Goal: Task Accomplishment & Management: Use online tool/utility

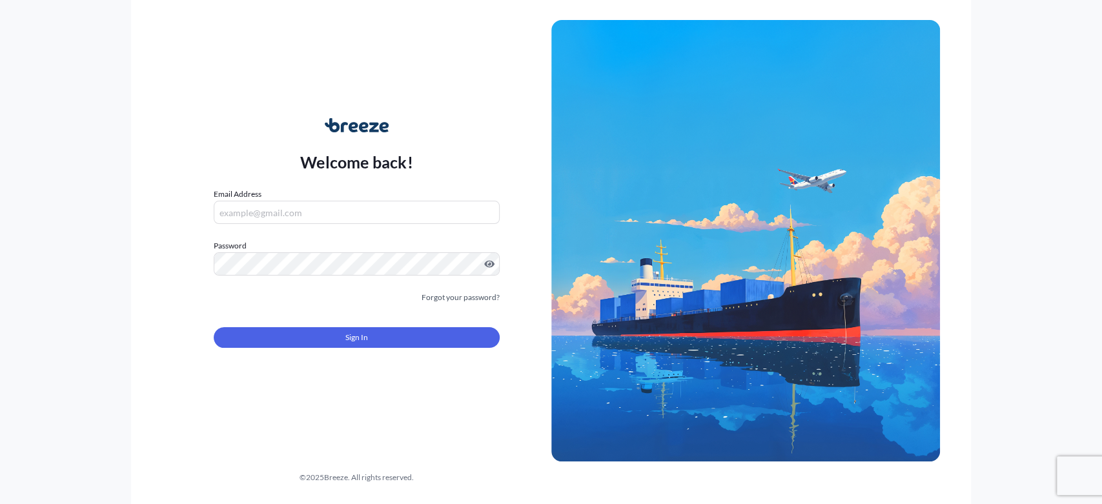
click at [301, 199] on div "Email Address" at bounding box center [356, 206] width 285 height 36
click at [299, 201] on input "Email Address" at bounding box center [356, 212] width 285 height 23
drag, startPoint x: 190, startPoint y: 290, endPoint x: 207, endPoint y: 278, distance: 21.2
click at [191, 289] on div "Welcome back! Email Address Please enter a valid email address Password Must in…" at bounding box center [356, 240] width 389 height 297
click at [263, 211] on input "Email Address" at bounding box center [356, 212] width 285 height 23
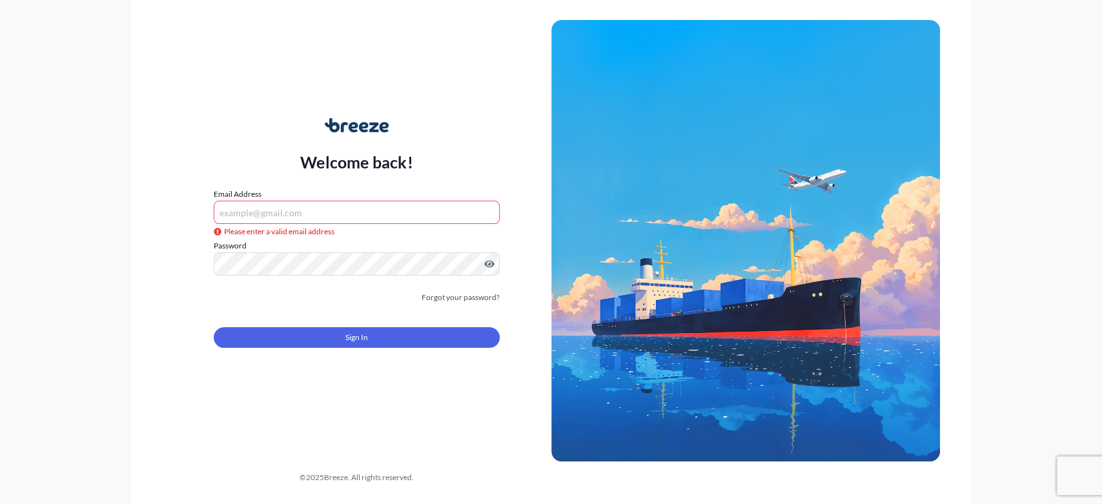
click at [238, 212] on input "Email Address" at bounding box center [356, 212] width 285 height 23
paste input "[EMAIL_ADDRESS][DOMAIN_NAME]"
type input "[EMAIL_ADDRESS][DOMAIN_NAME]"
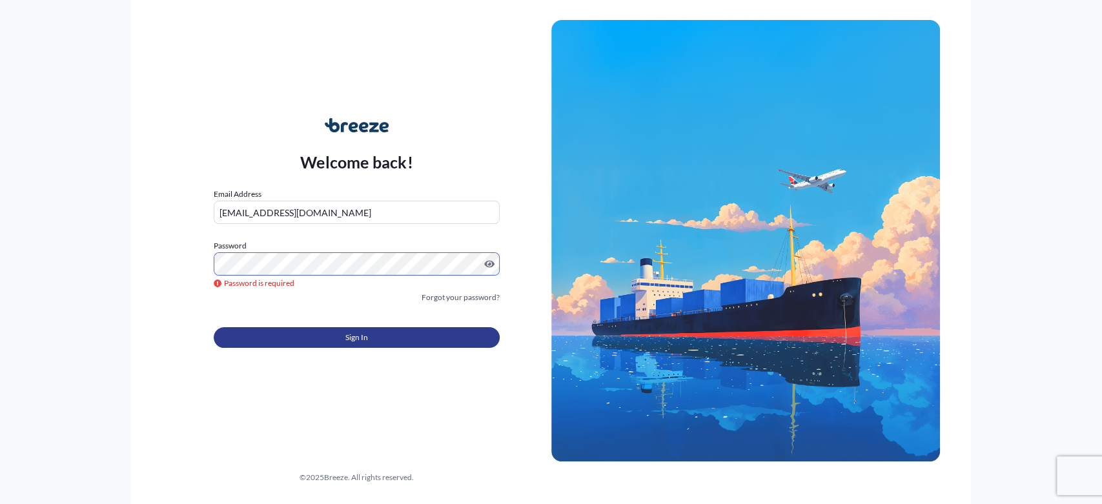
click at [336, 337] on button "Sign In" at bounding box center [356, 337] width 285 height 21
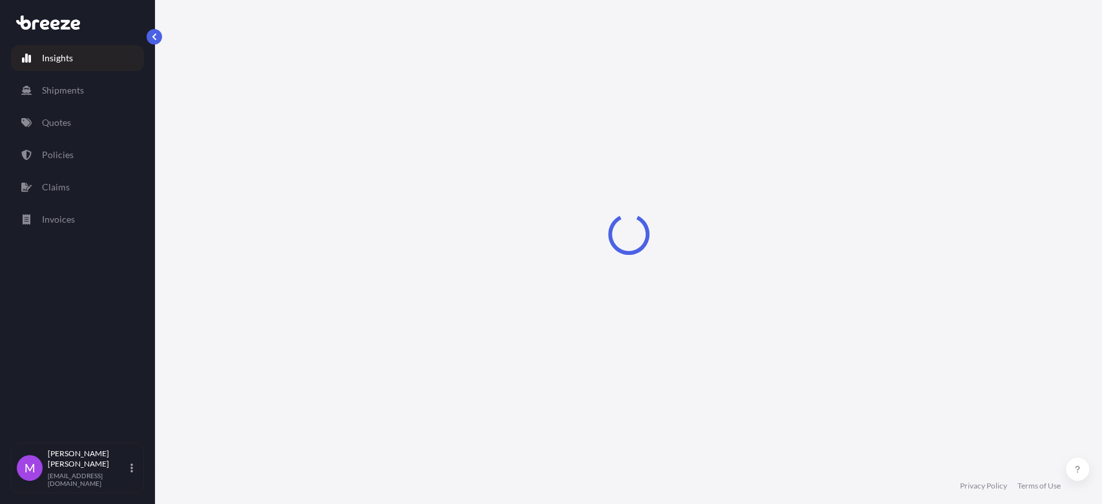
select select "2025"
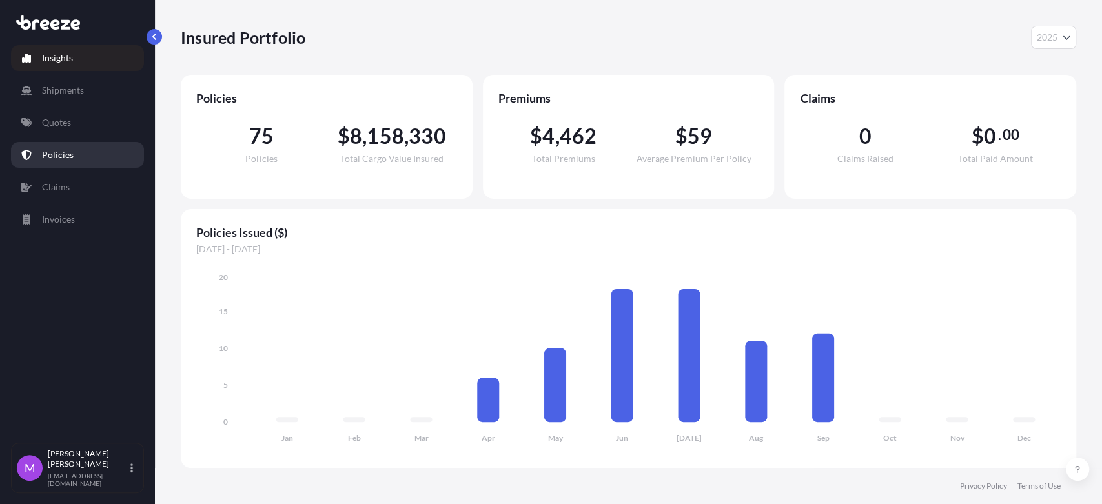
click at [92, 163] on link "Policies" at bounding box center [77, 155] width 133 height 26
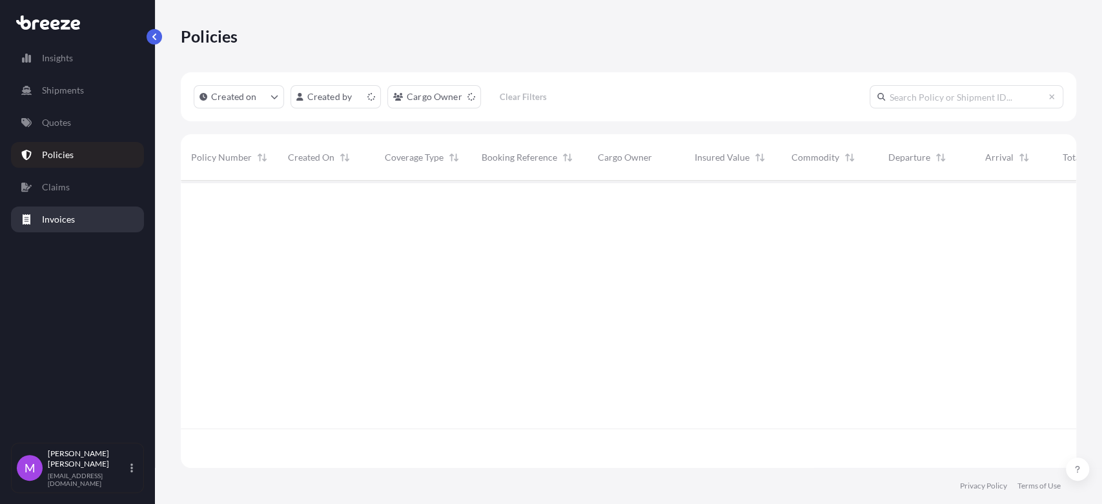
scroll to position [283, 884]
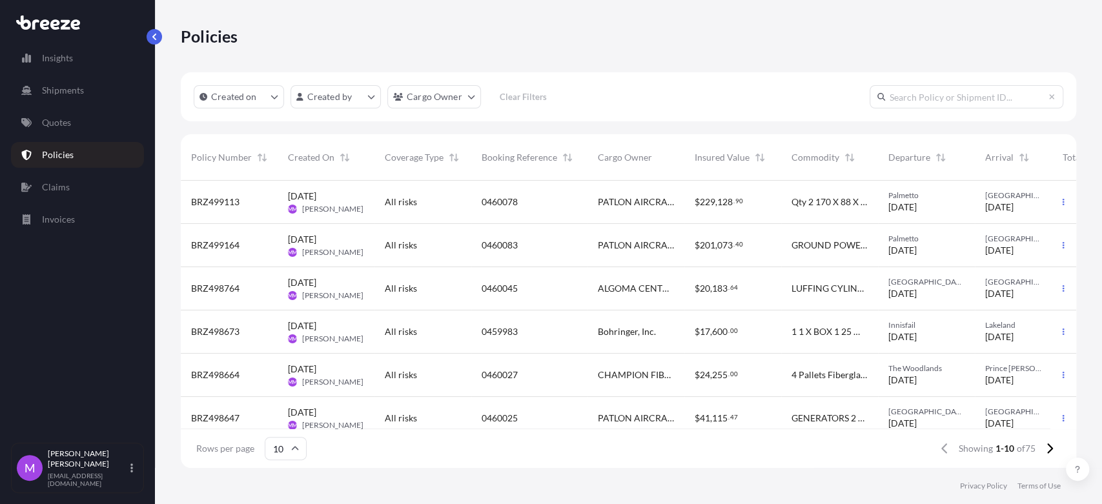
click at [956, 210] on div "Palmetto [DATE]" at bounding box center [926, 201] width 76 height 23
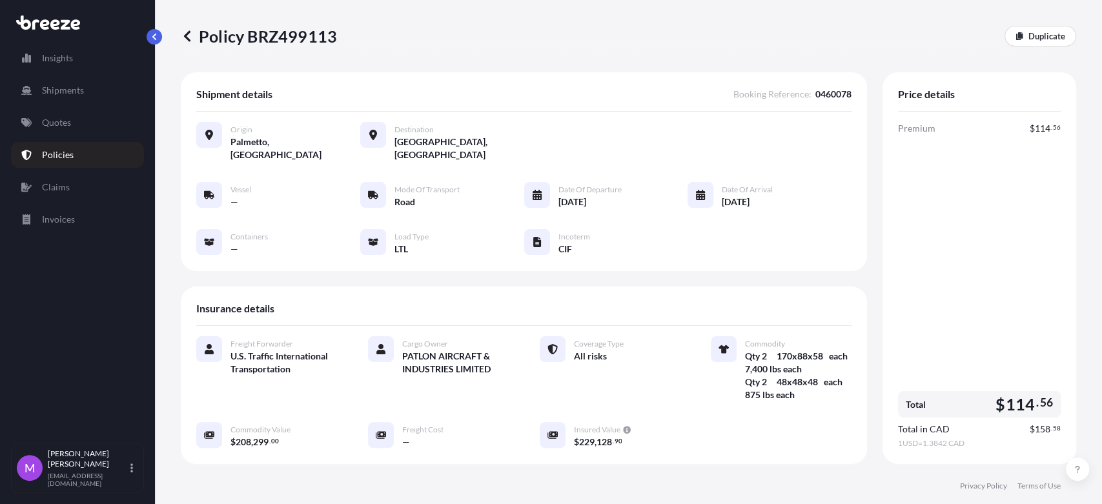
click at [71, 150] on p "Policies" at bounding box center [58, 154] width 32 height 13
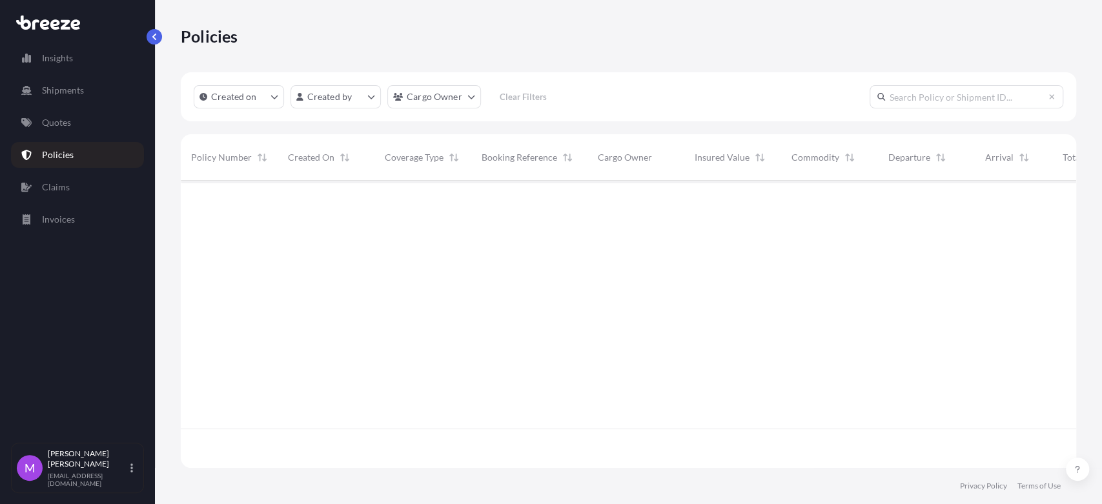
scroll to position [283, 884]
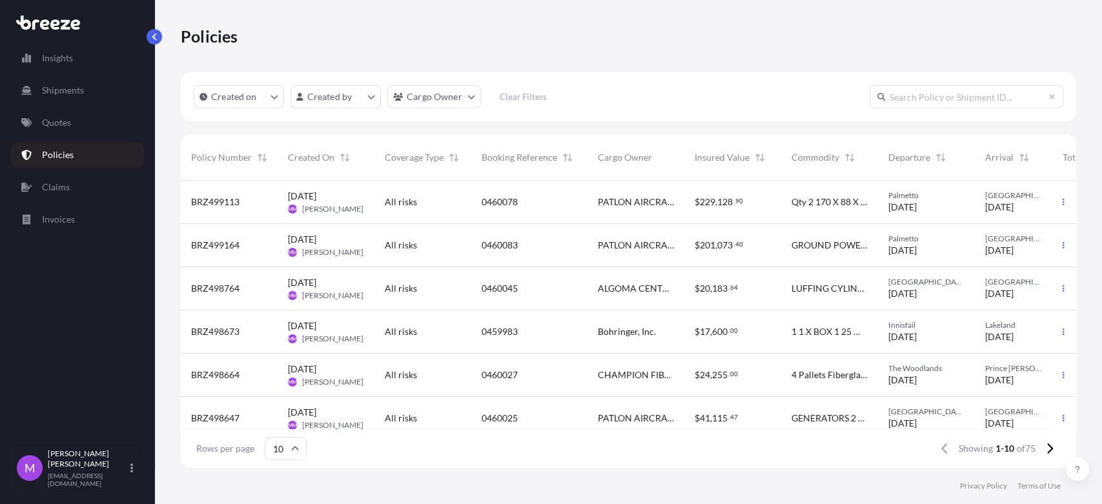
click at [913, 101] on input "text" at bounding box center [966, 96] width 194 height 23
type input "046129"
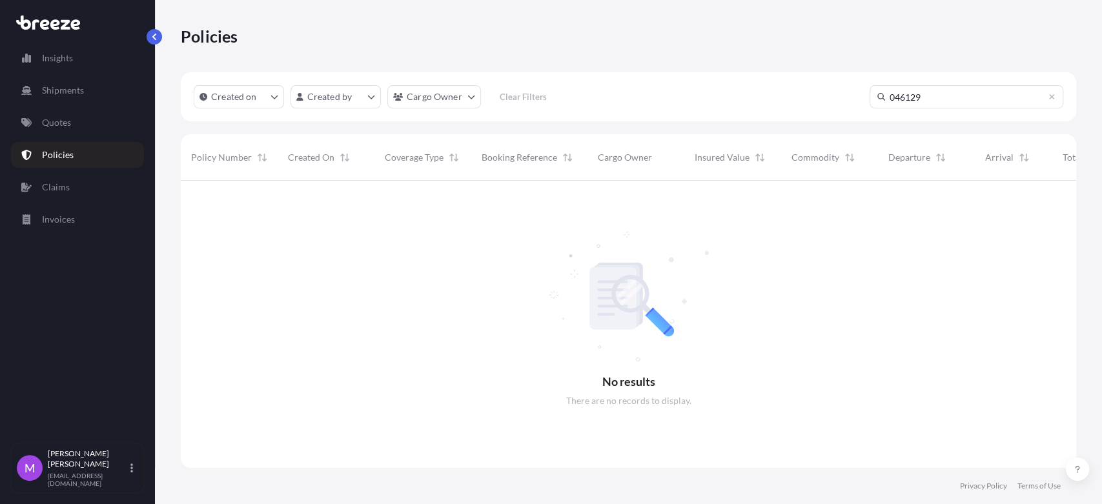
scroll to position [323, 884]
drag, startPoint x: 955, startPoint y: 100, endPoint x: 858, endPoint y: 97, distance: 96.2
click at [858, 97] on div "Created on Created by Cargo Owner Clear Filters 046129" at bounding box center [628, 96] width 895 height 49
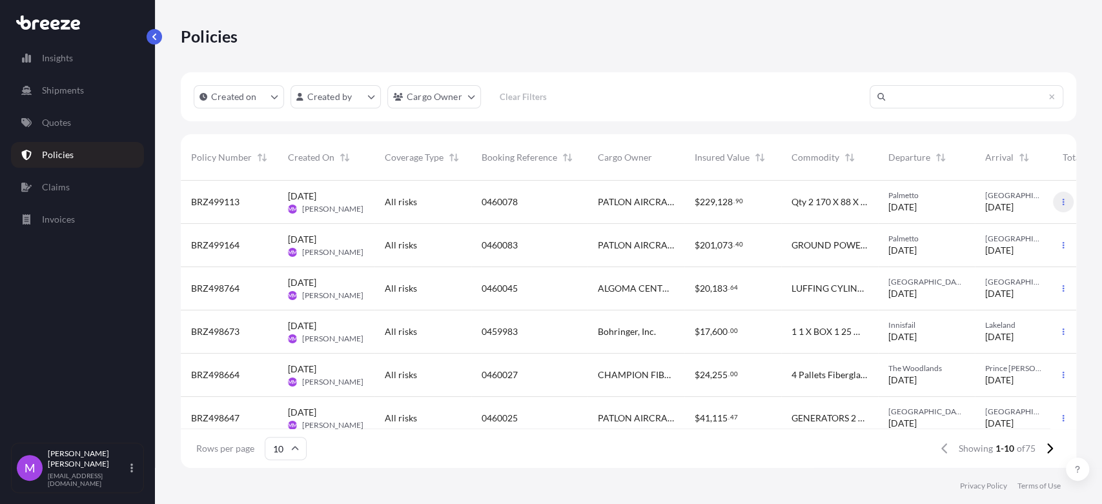
click at [1056, 200] on button "button" at bounding box center [1063, 202] width 21 height 21
click at [1010, 205] on p "Duplicate quote" at bounding box center [981, 204] width 65 height 13
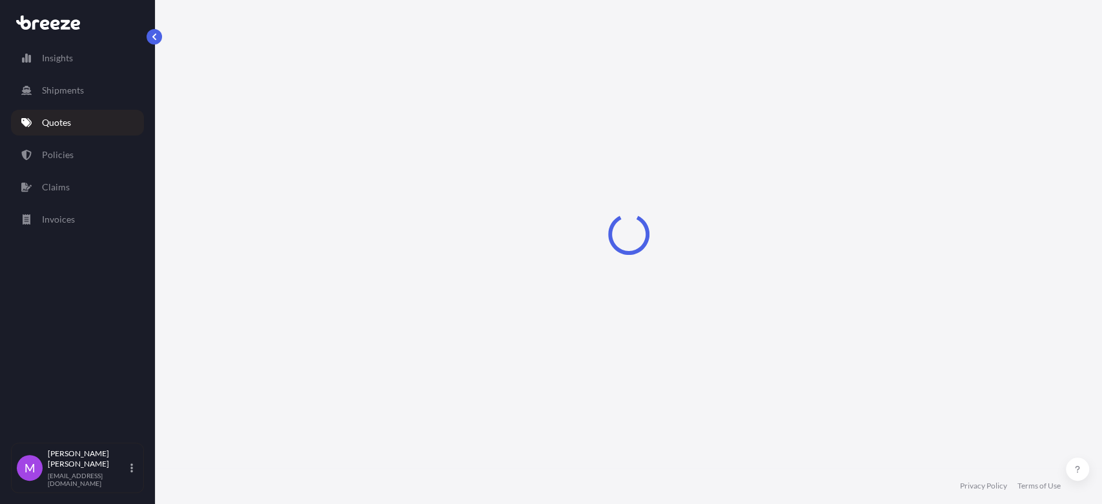
select select "Road"
select select "1"
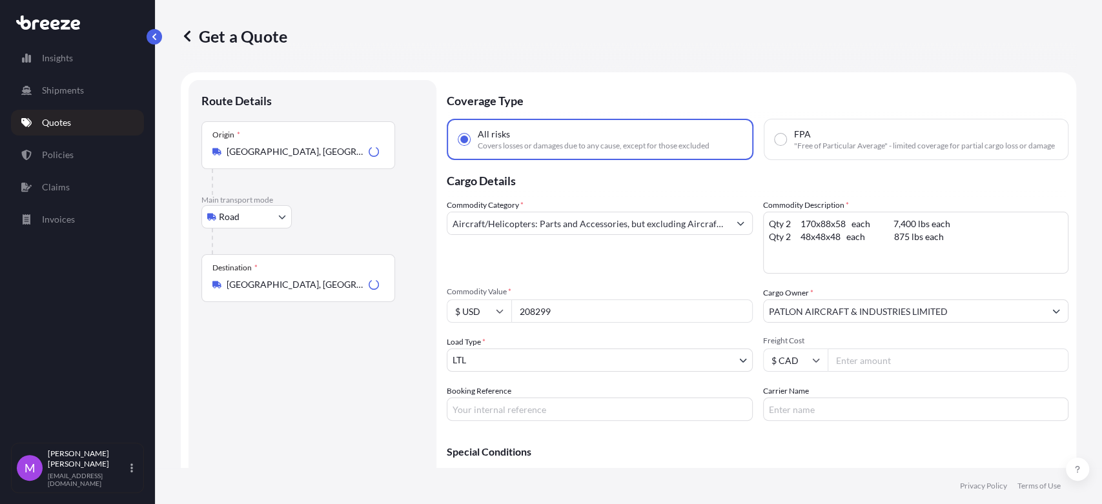
scroll to position [21, 0]
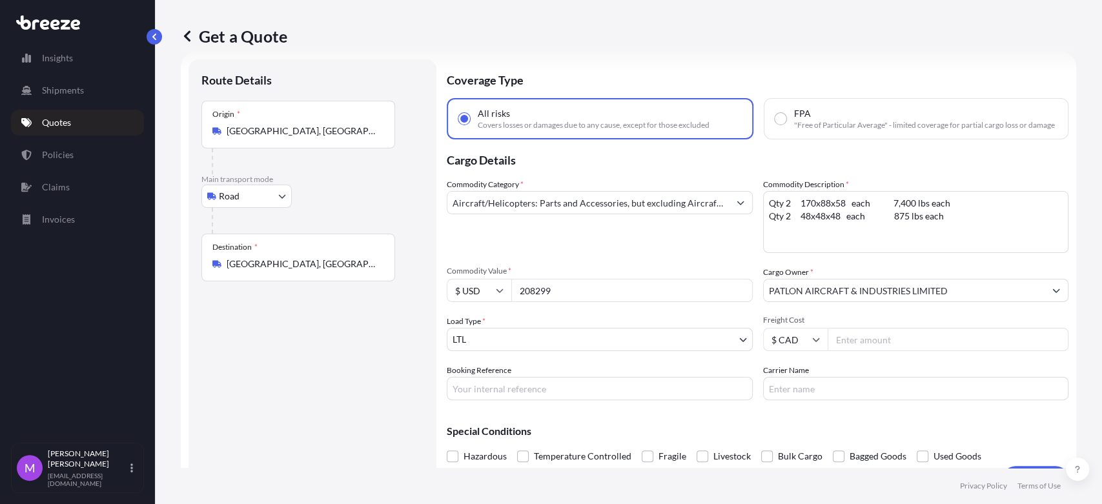
click at [524, 400] on input "Booking Reference" at bounding box center [600, 388] width 306 height 23
type input "0460129"
click at [822, 242] on textarea "Qty 2 170x88x58 each 7,400 lbs each Qty 2 48x48x48 each 875 lbs each" at bounding box center [916, 222] width 306 height 62
paste textarea "7 Powercoils"
drag, startPoint x: 826, startPoint y: 229, endPoint x: 847, endPoint y: 228, distance: 21.3
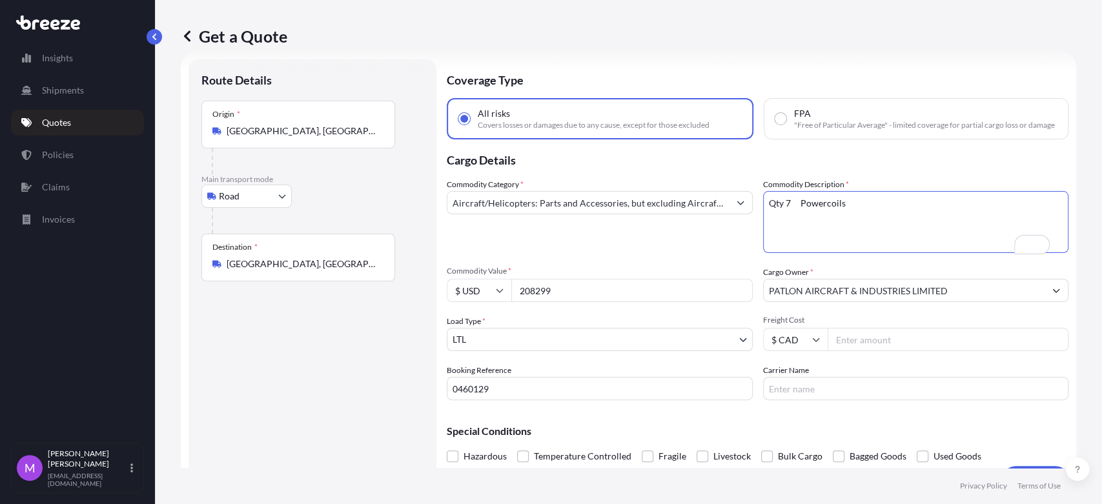
click at [831, 229] on textarea "Qty 2 170x88x58 each 7,400 lbs each Qty 2 48x48x48 each 875 lbs each" at bounding box center [916, 222] width 306 height 62
click at [861, 219] on textarea "Qty 2 170x88x58 each 7,400 lbs each Qty 2 48x48x48 each 875 lbs each" at bounding box center [916, 222] width 306 height 62
paste textarea "75x48x45"
drag, startPoint x: 912, startPoint y: 206, endPoint x: 918, endPoint y: 212, distance: 8.7
click at [912, 209] on textarea "Qty 2 170x88x58 each 7,400 lbs each Qty 2 48x48x48 each 875 lbs each" at bounding box center [916, 222] width 306 height 62
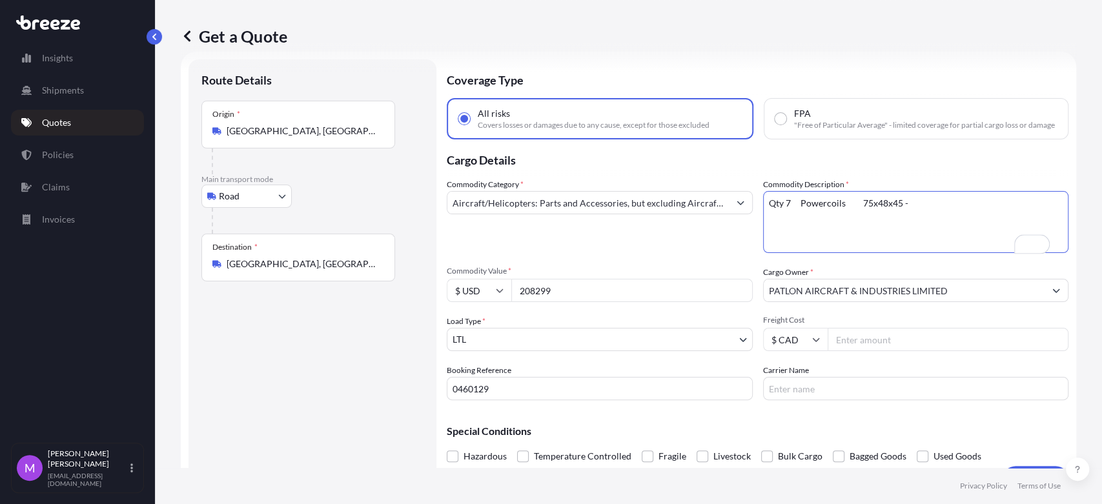
paste textarea "1596 lbs each"
click at [878, 222] on textarea "Qty 2 170x88x58 each 7,400 lbs each Qty 2 48x48x48 each 875 lbs each" at bounding box center [916, 222] width 306 height 62
click at [974, 213] on textarea "Qty 2 170x88x58 each 7,400 lbs each Qty 2 48x48x48 each 875 lbs each" at bounding box center [916, 222] width 306 height 62
paste textarea "Qty 8 90kva vert 2400"
click at [906, 234] on textarea "Qty 2 170x88x58 each 7,400 lbs each Qty 2 48x48x48 each 875 lbs each" at bounding box center [916, 222] width 306 height 62
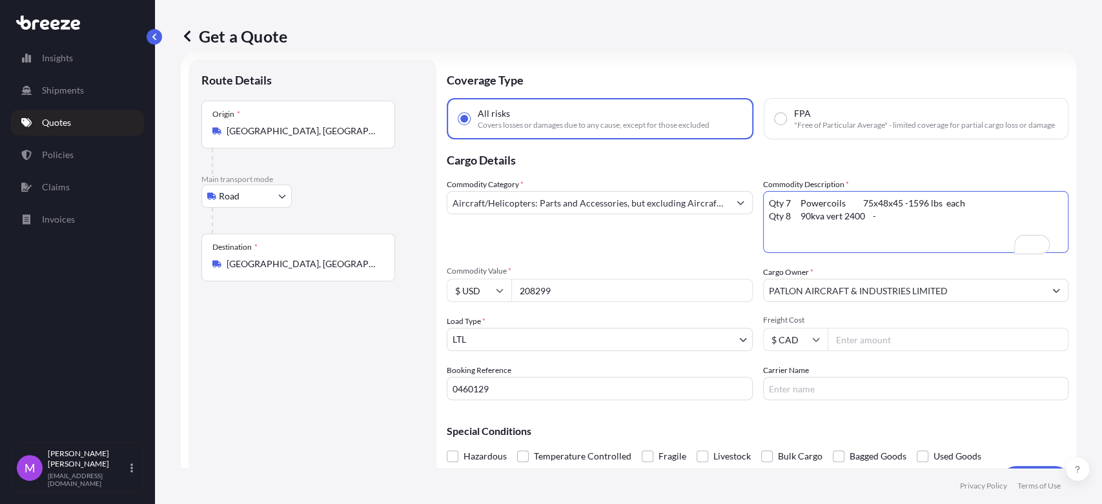
paste textarea "49x39x64"
click at [936, 234] on textarea "Qty 2 170x88x58 each 7,400 lbs each Qty 2 48x48x48 each 875 lbs each" at bounding box center [916, 222] width 306 height 62
paste textarea "1030 lbs each"
click at [935, 221] on textarea "Qty 2 170x88x58 each 7,400 lbs each Qty 2 48x48x48 each 875 lbs each" at bounding box center [916, 222] width 306 height 62
drag, startPoint x: 919, startPoint y: 230, endPoint x: 922, endPoint y: 245, distance: 15.7
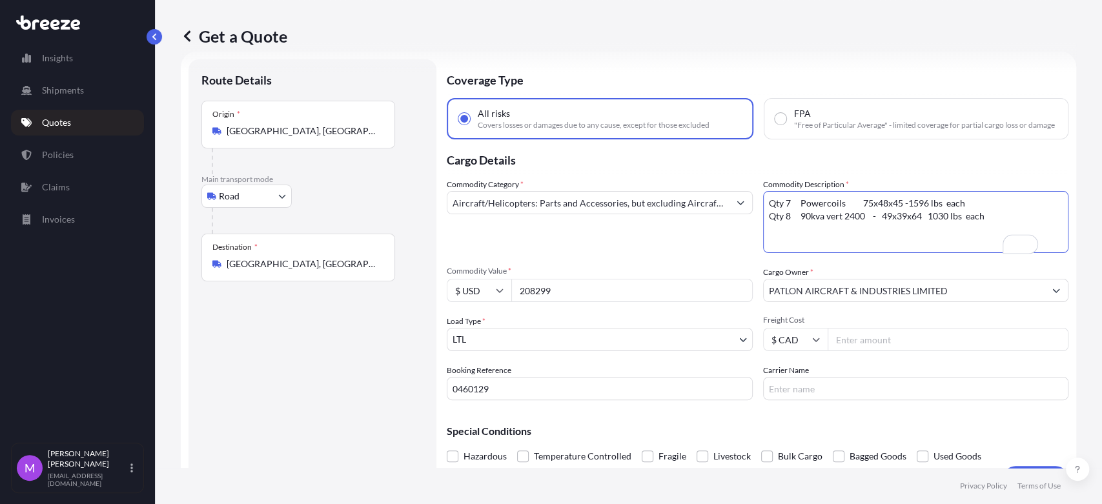
click at [920, 231] on textarea "Qty 2 170x88x58 each 7,400 lbs each Qty 2 48x48x48 each 875 lbs each" at bounding box center [916, 222] width 306 height 62
click at [766, 210] on textarea "Qty 2 170x88x58 each 7,400 lbs each Qty 2 48x48x48 each 875 lbs each" at bounding box center [916, 222] width 306 height 62
paste textarea "PO: 102783-01"
click at [868, 205] on textarea "Qty 2 170x88x58 each 7,400 lbs each Qty 2 48x48x48 each 875 lbs each" at bounding box center [916, 222] width 306 height 62
paste textarea "PO: 102669-05"
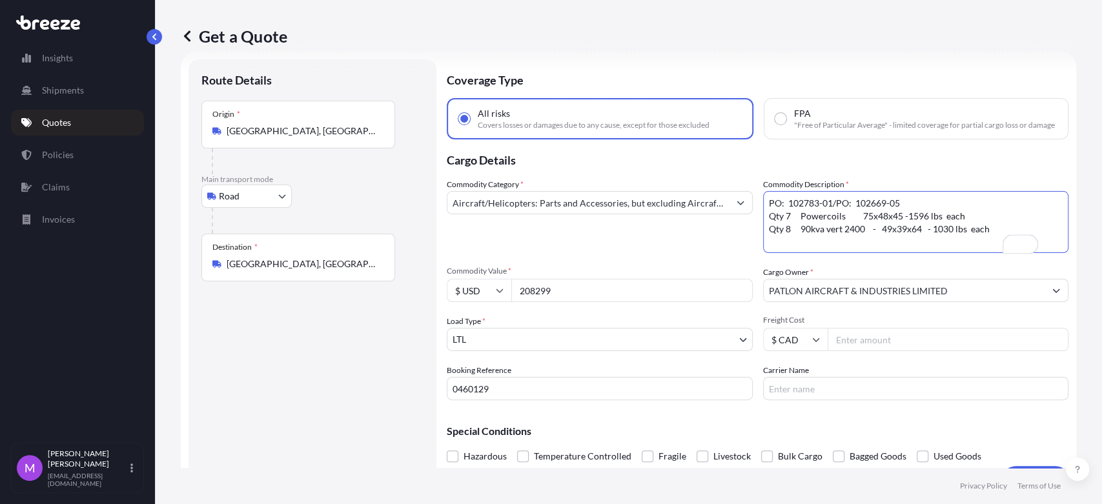
type textarea "PO: 102783-01/PO: 102669-05 Qty 7 Powercoils 75x48x45 -1596 lbs each Qty 8 90kv…"
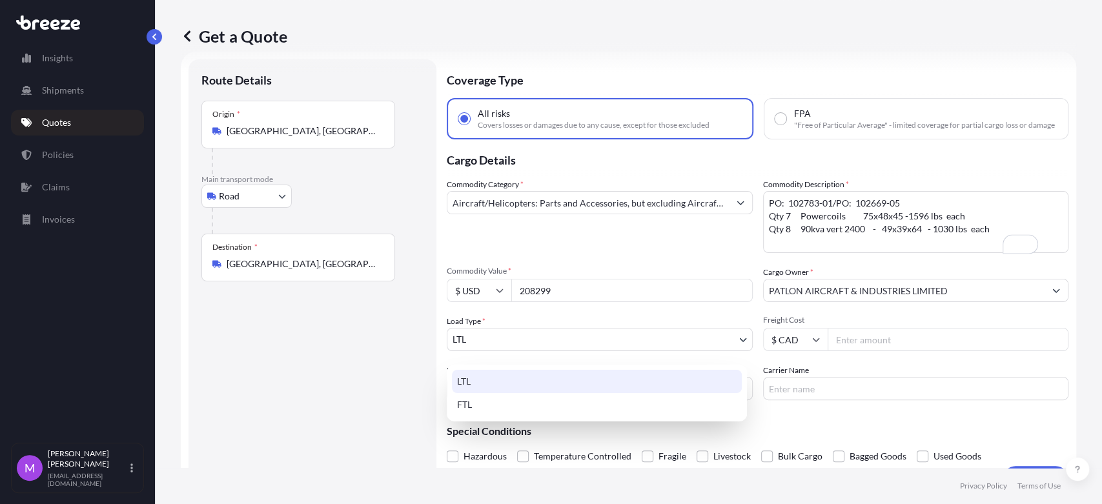
click at [506, 345] on body "Insights Shipments Quotes Policies Claims Invoices M [PERSON_NAME] [EMAIL_ADDRE…" at bounding box center [551, 252] width 1102 height 504
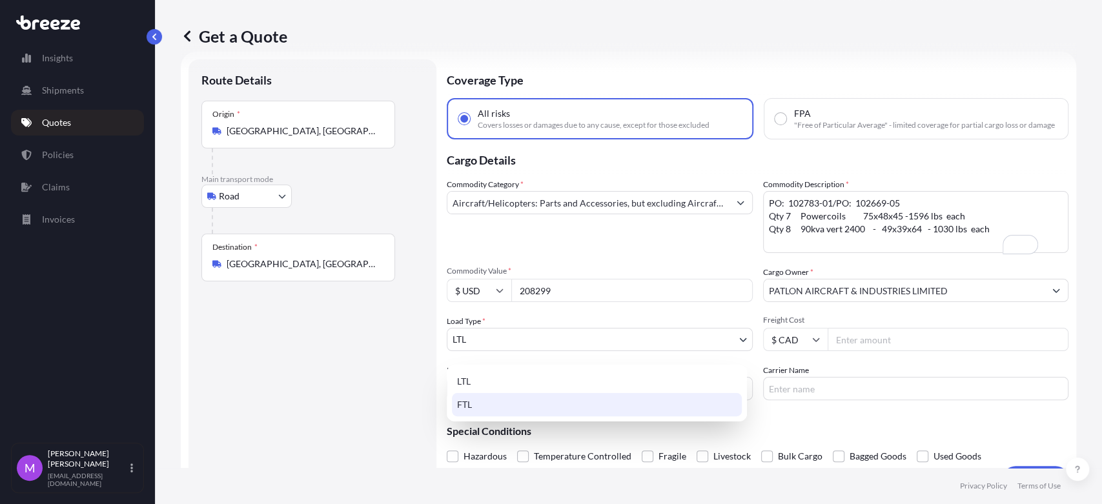
click at [474, 400] on div "FTL" at bounding box center [597, 404] width 290 height 23
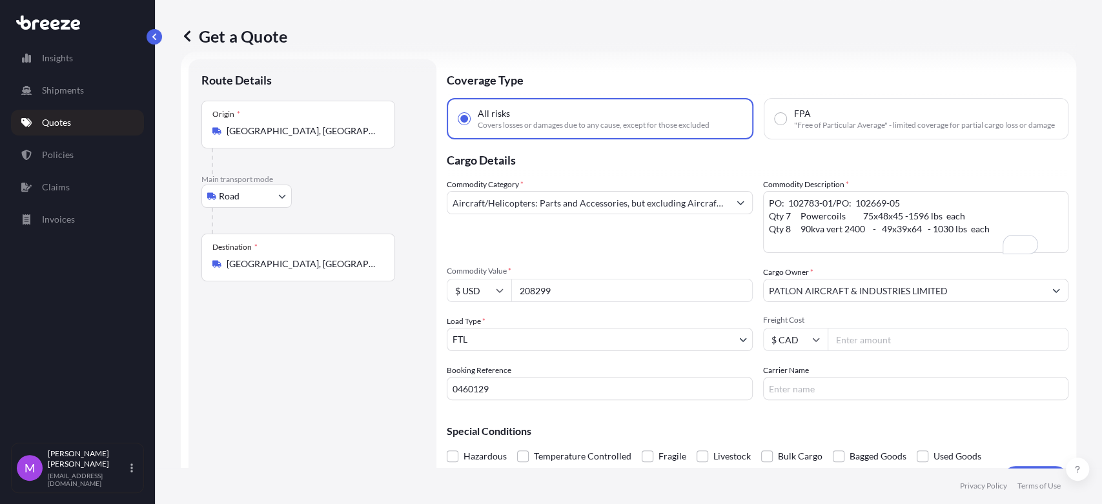
click at [561, 302] on input "208299" at bounding box center [631, 290] width 241 height 23
drag, startPoint x: 589, startPoint y: 301, endPoint x: 552, endPoint y: 305, distance: 36.9
click at [552, 302] on input "208299" at bounding box center [631, 290] width 241 height 23
click at [553, 302] on input "208299" at bounding box center [631, 290] width 241 height 23
click at [551, 302] on input "208299" at bounding box center [631, 290] width 241 height 23
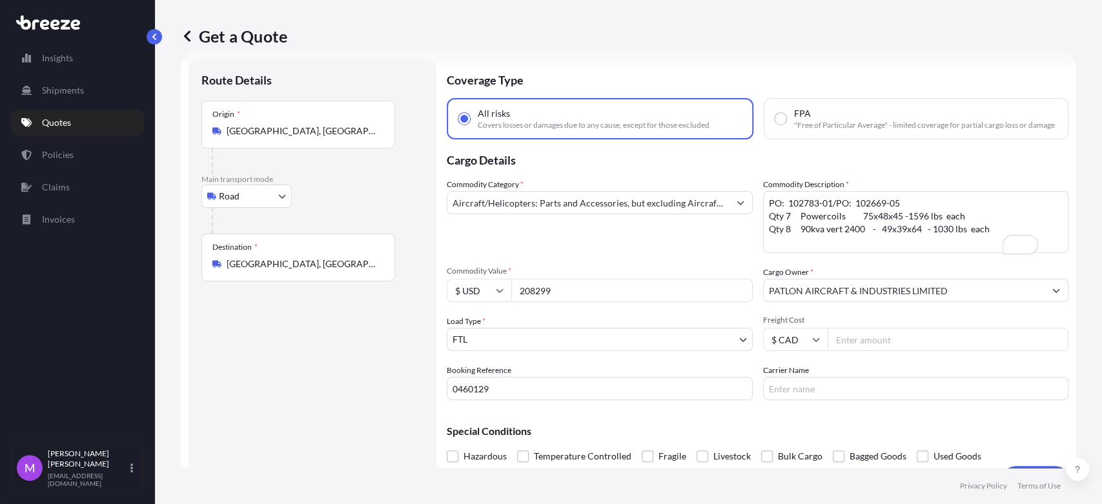
click at [551, 302] on input "208299" at bounding box center [631, 290] width 241 height 23
click at [545, 302] on input "208299" at bounding box center [631, 290] width 241 height 23
paste input "577702"
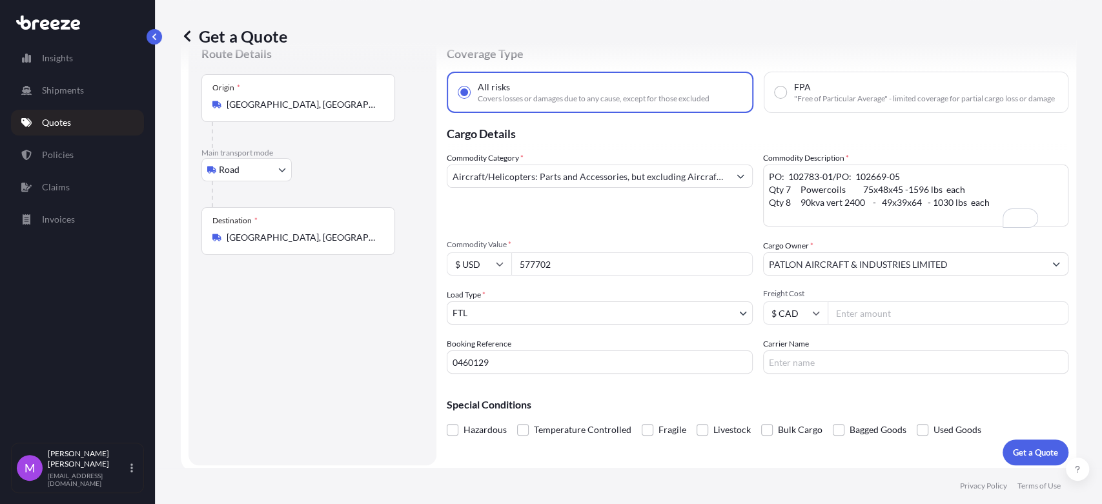
scroll to position [61, 0]
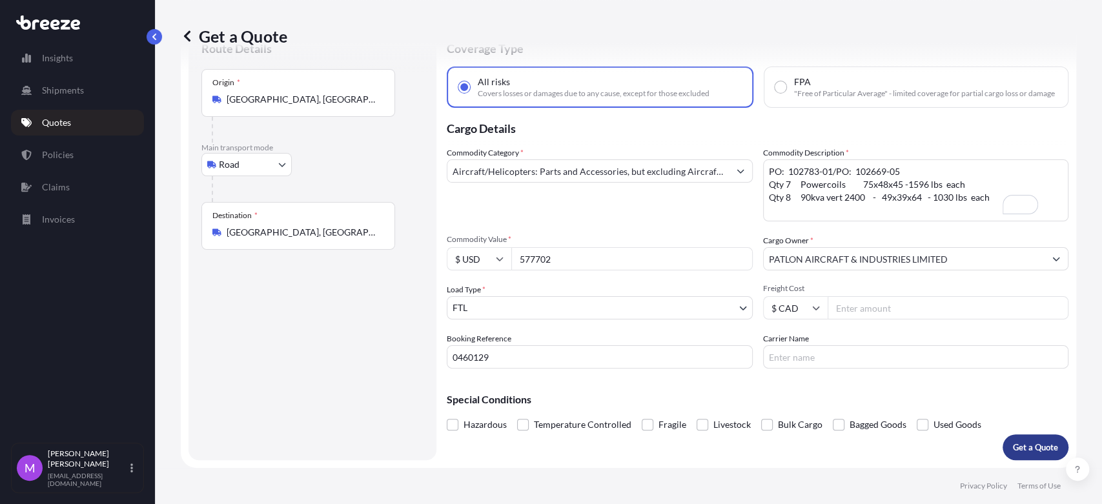
type input "577702"
click at [1013, 453] on p "Get a Quote" at bounding box center [1035, 447] width 45 height 13
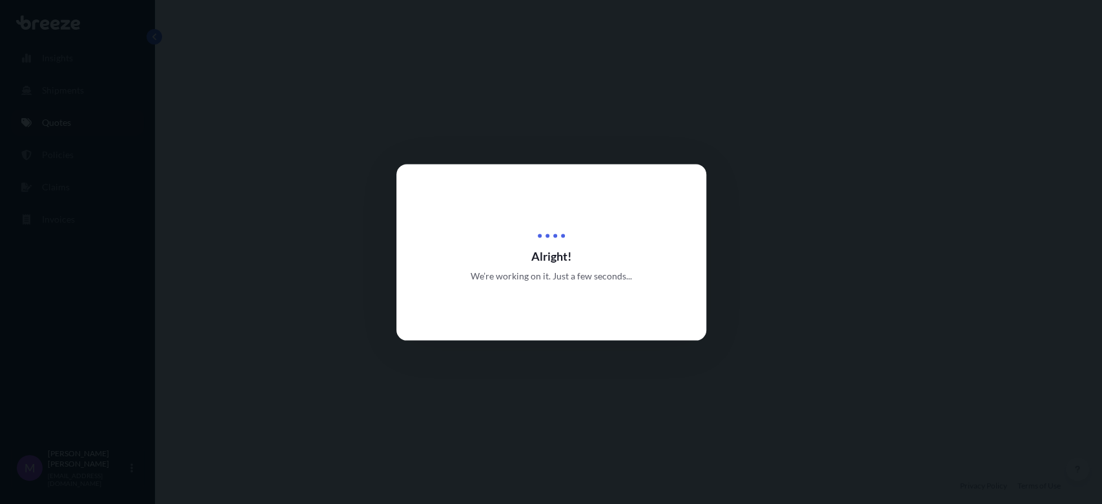
select select "Road"
select select "2"
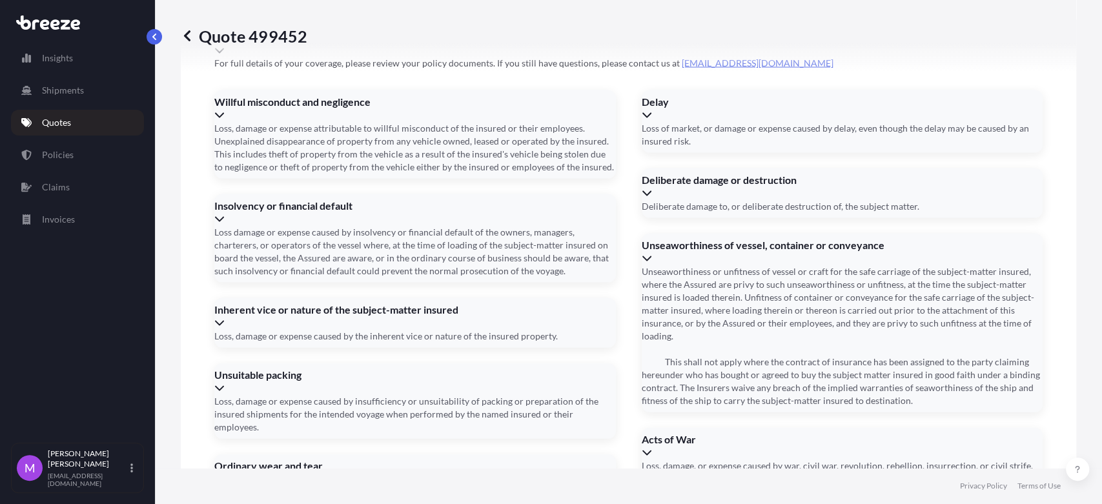
scroll to position [1754, 0]
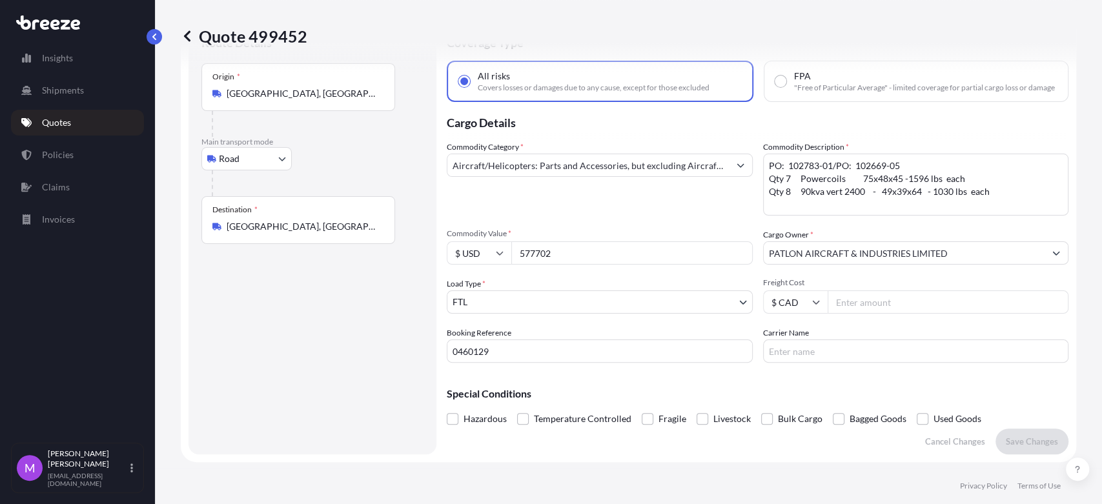
scroll to position [33, 0]
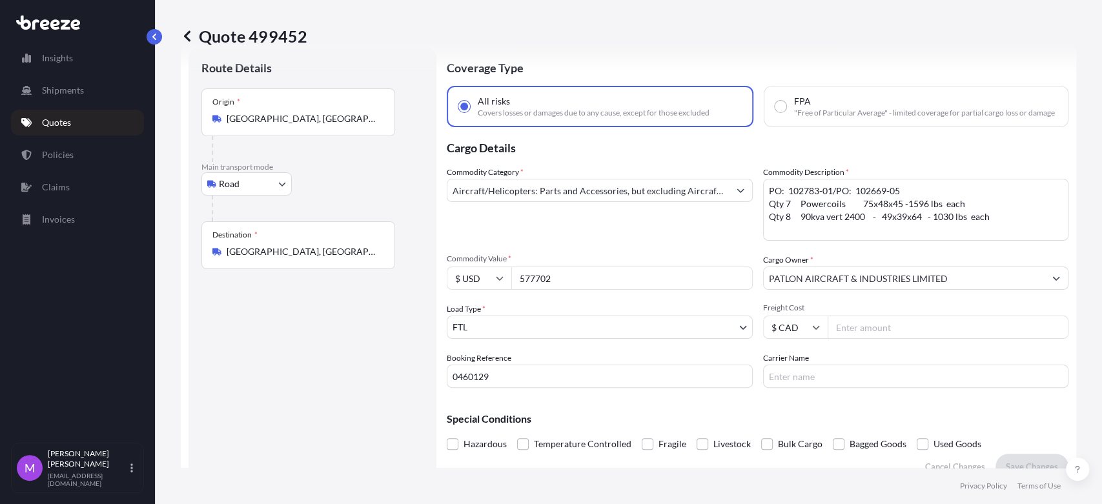
click at [843, 241] on textarea "PO: 102783-01/PO: 102669-05 Qty 7 Powercoils 75x48x45 -1596 lbs each Qty 8 90kv…" at bounding box center [916, 210] width 306 height 62
click at [560, 302] on div "Commodity Category * Aircraft/Helicopters: Parts and Accessories, but excluding…" at bounding box center [758, 277] width 622 height 222
drag, startPoint x: 568, startPoint y: 292, endPoint x: 489, endPoint y: 280, distance: 80.3
click at [489, 280] on div "$ USD 577702" at bounding box center [600, 278] width 306 height 23
paste input "80"
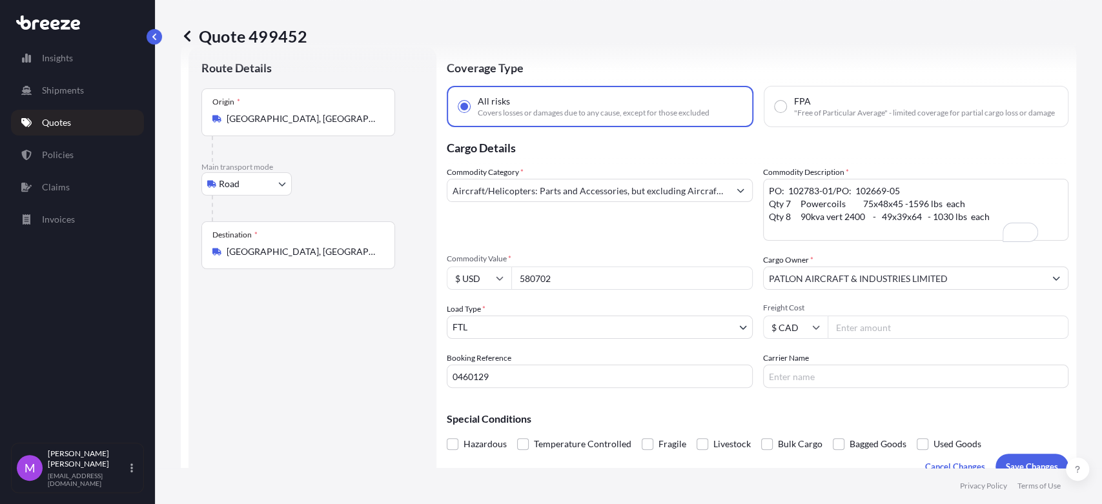
scroll to position [248, 0]
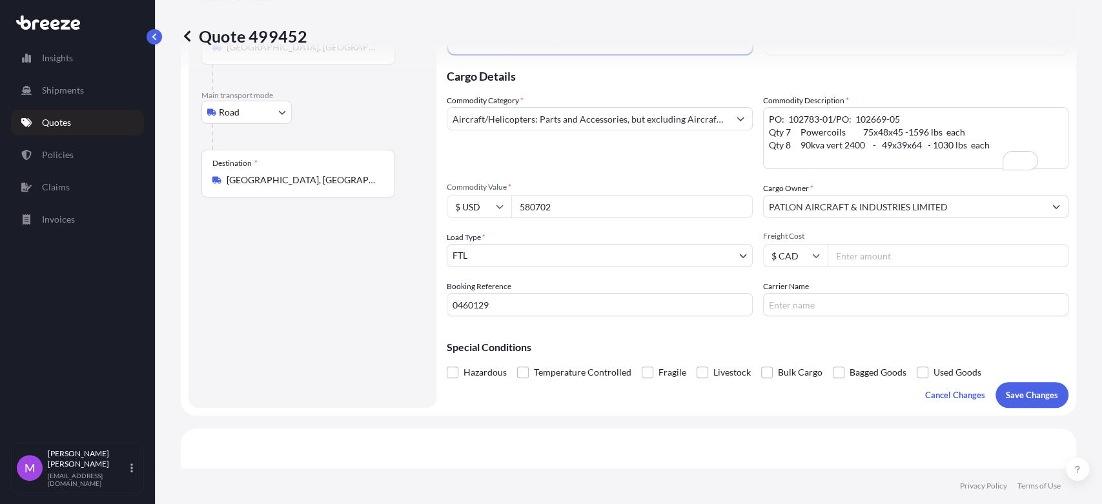
type input "580702"
click at [831, 153] on textarea "PO: 102783-01/PO: 102669-05 Qty 7 Powercoils 75x48x45 -1596 lbs each Qty 8 90kv…" at bounding box center [916, 138] width 306 height 62
click at [871, 145] on textarea "PO: 102783-01/PO: 102669-05 Qty 7 Powercoils 75x48x45 -1596 lbs each Qty 8 90kv…" at bounding box center [916, 138] width 306 height 62
click at [1008, 401] on p "Save Changes" at bounding box center [1032, 395] width 52 height 13
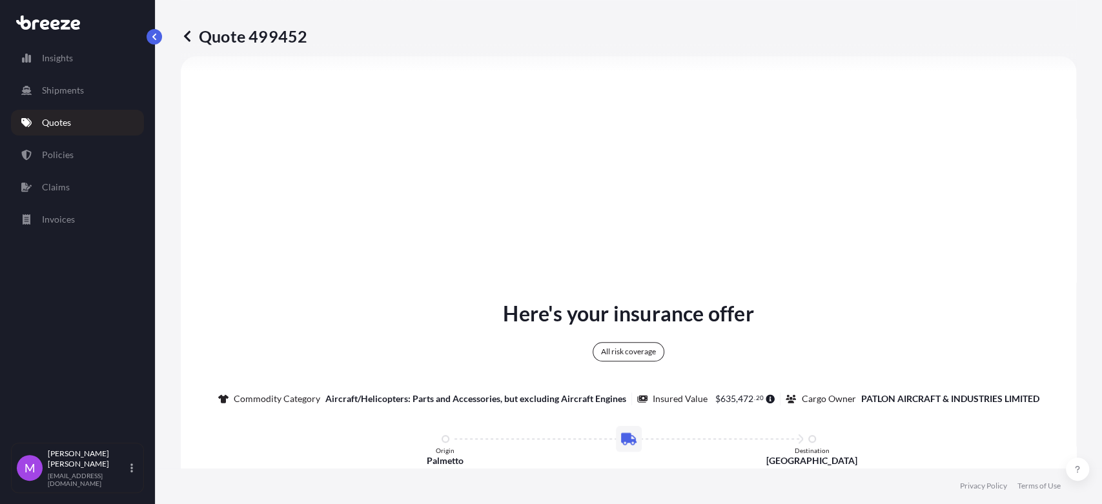
select select "Road"
select select "2"
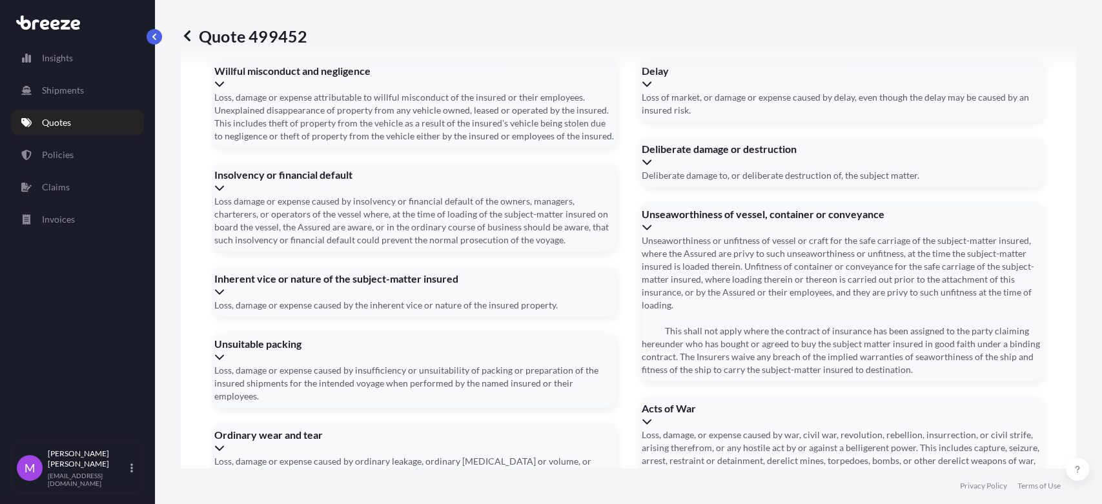
drag, startPoint x: 128, startPoint y: 349, endPoint x: 201, endPoint y: 479, distance: 149.4
click at [128, 349] on div "Insights Shipments Quotes Policies Claims Invoices" at bounding box center [77, 238] width 133 height 409
click at [48, 116] on p "Quotes" at bounding box center [56, 122] width 29 height 13
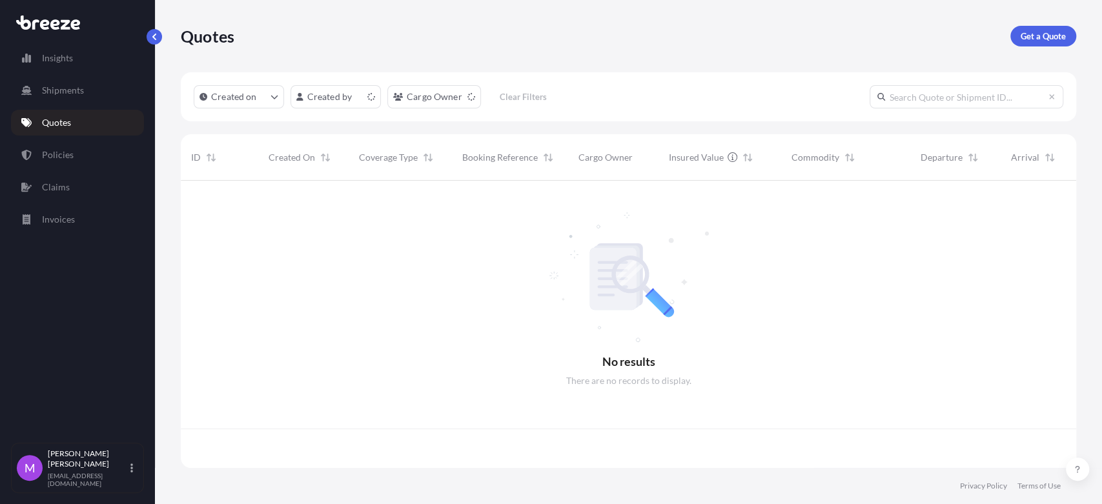
scroll to position [283, 884]
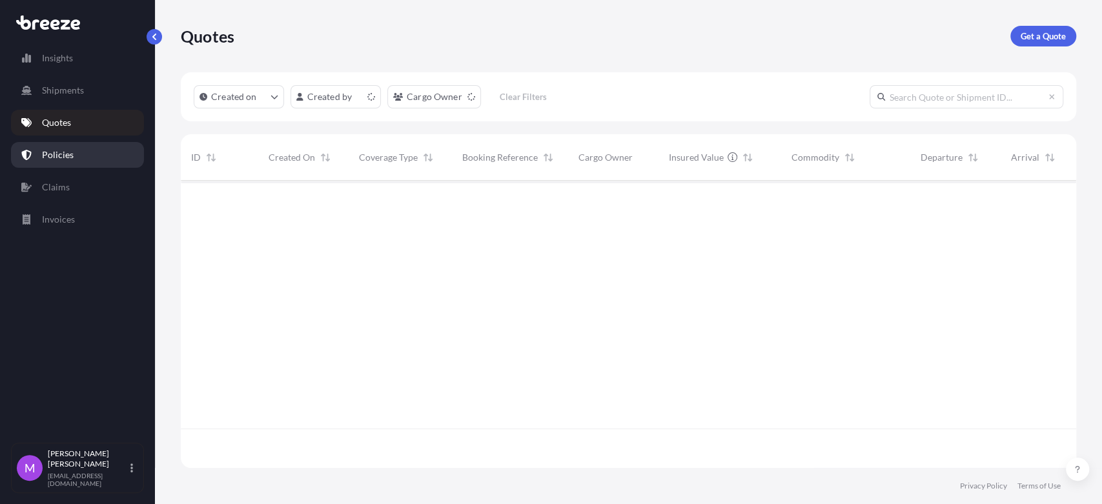
click at [78, 149] on link "Policies" at bounding box center [77, 155] width 133 height 26
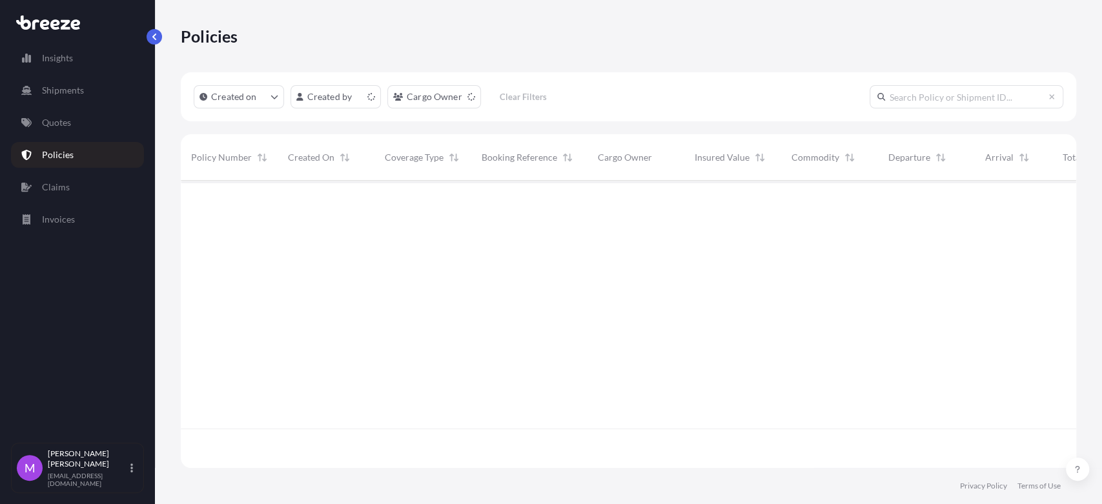
scroll to position [283, 884]
click at [470, 96] on html "Insights Shipments Quotes Policies Claims Invoices M [PERSON_NAME] [EMAIL_ADDRE…" at bounding box center [551, 252] width 1102 height 504
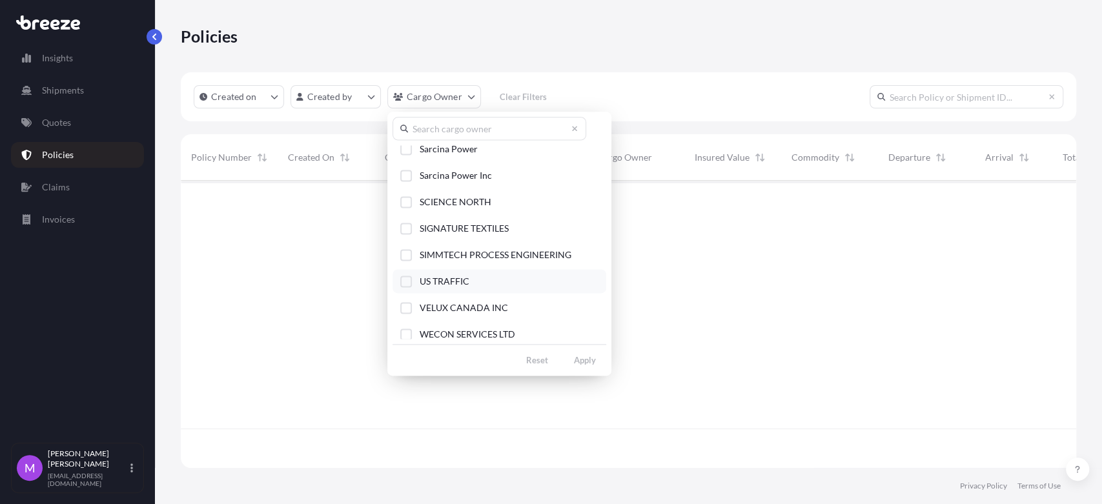
scroll to position [305, 0]
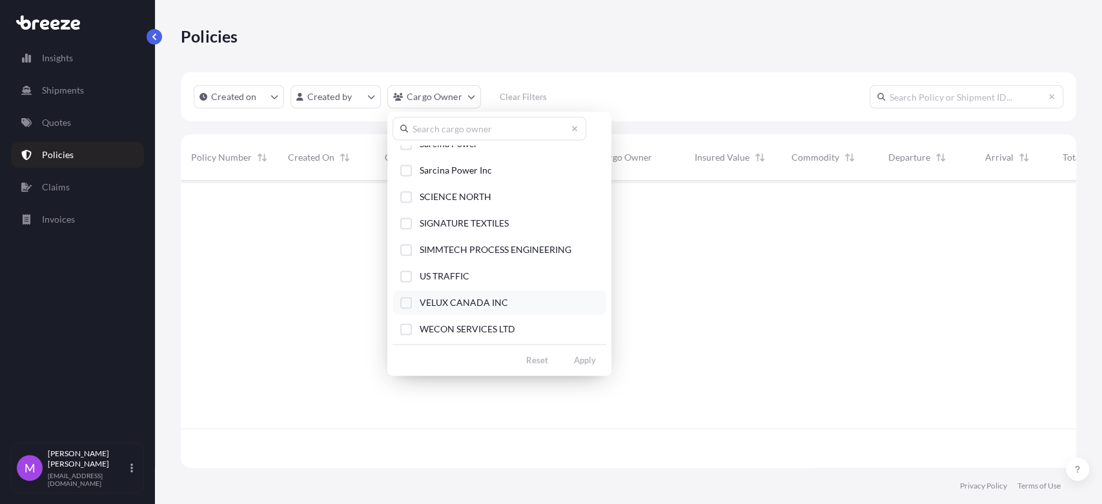
click at [412, 303] on button "VELUX CANADA INC" at bounding box center [499, 302] width 214 height 24
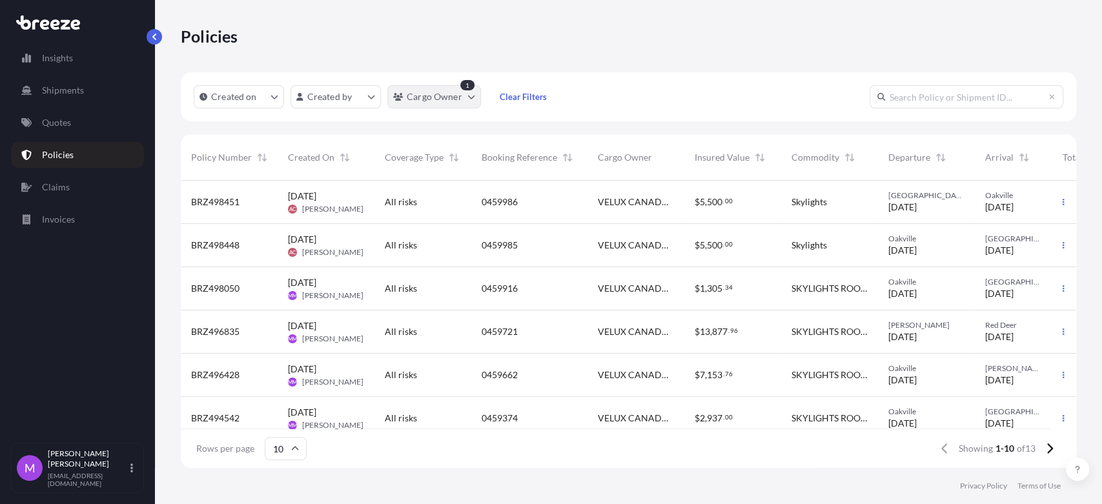
click at [470, 107] on html "Insights Shipments Quotes Policies Claims Invoices M [PERSON_NAME] [EMAIL_ADDRE…" at bounding box center [551, 252] width 1102 height 504
click at [660, 86] on html "Insights Shipments Quotes Policies Claims Invoices M [PERSON_NAME] [EMAIL_ADDRE…" at bounding box center [551, 252] width 1102 height 504
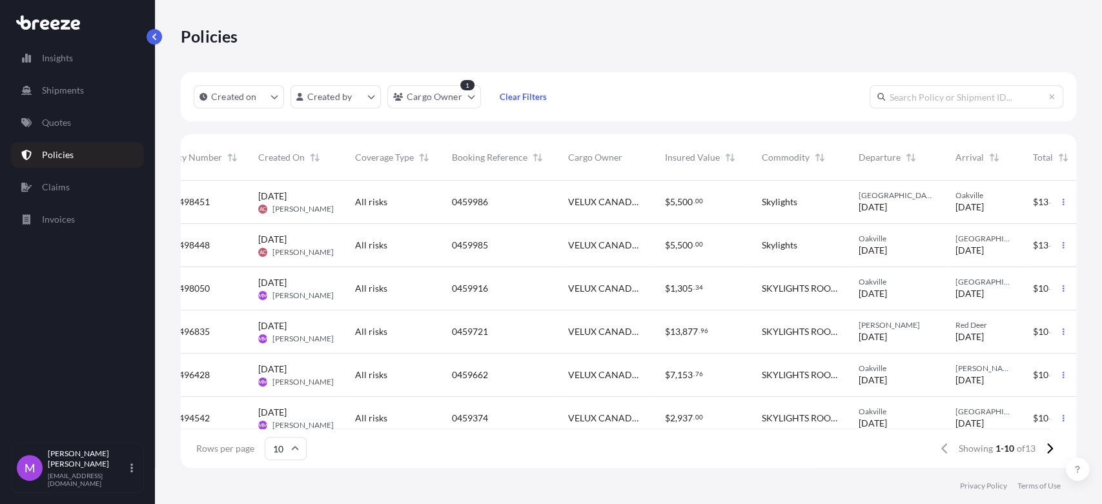
scroll to position [0, 90]
